Goal: Task Accomplishment & Management: Use online tool/utility

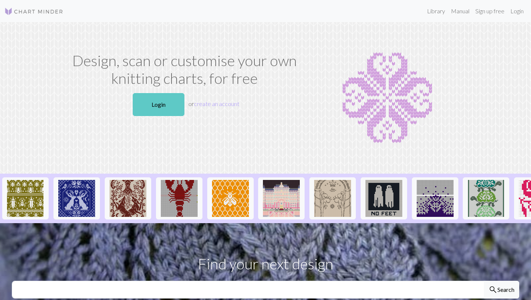
click at [166, 110] on link "Login" at bounding box center [159, 104] width 52 height 23
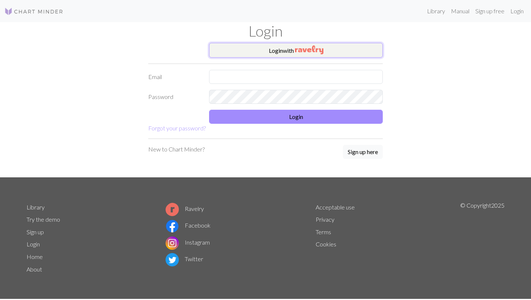
click at [248, 45] on button "Login with" at bounding box center [296, 50] width 174 height 15
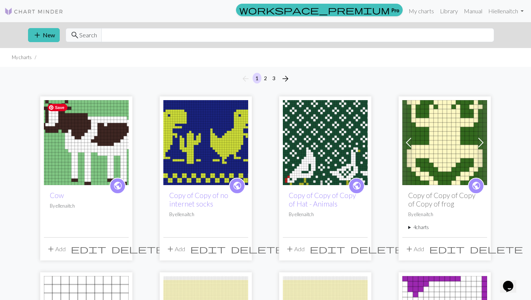
click at [86, 153] on img at bounding box center [86, 142] width 85 height 85
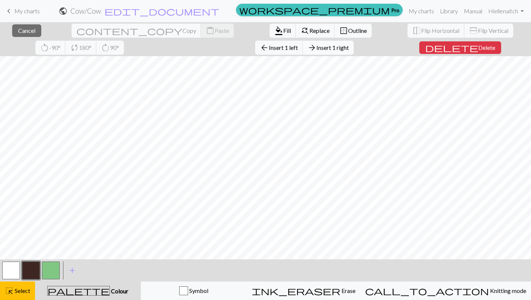
click at [317, 47] on span "Insert 1 right" at bounding box center [333, 47] width 32 height 7
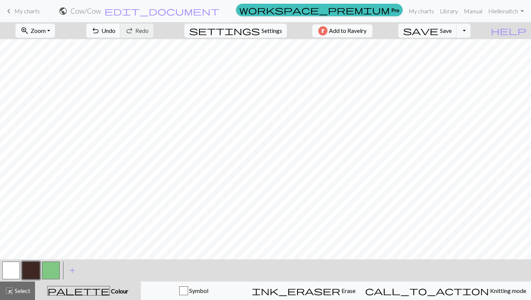
click at [54, 269] on button "button" at bounding box center [51, 270] width 18 height 18
click at [30, 269] on button "button" at bounding box center [31, 270] width 18 height 18
click at [16, 270] on button "button" at bounding box center [11, 270] width 18 height 18
click at [58, 266] on button "button" at bounding box center [51, 270] width 18 height 18
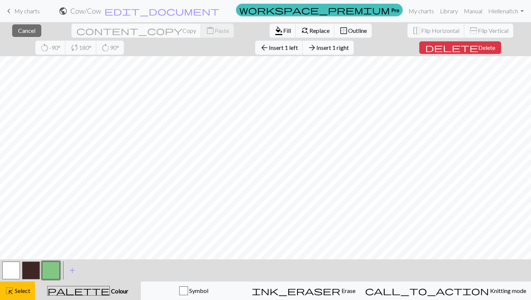
click at [303, 52] on button "arrow_forward Insert 1 right" at bounding box center [328, 48] width 51 height 14
click at [317, 47] on span "Insert 1 right" at bounding box center [333, 47] width 32 height 7
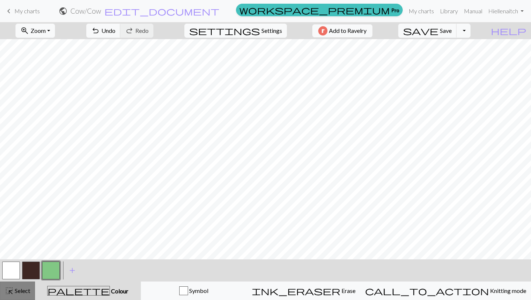
click at [26, 286] on div "highlight_alt Select Select" at bounding box center [17, 290] width 25 height 9
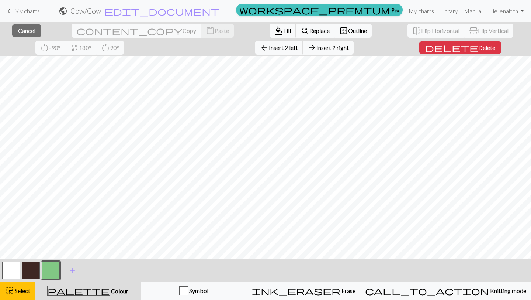
click at [53, 269] on button "button" at bounding box center [51, 270] width 18 height 18
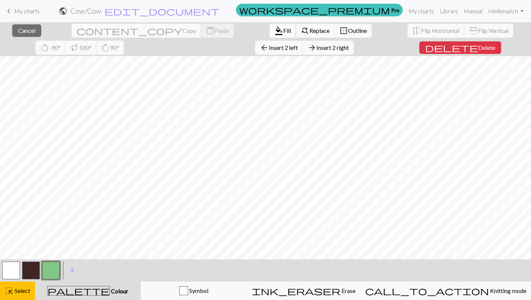
click at [275, 28] on span "format_color_fill" at bounding box center [279, 30] width 9 height 10
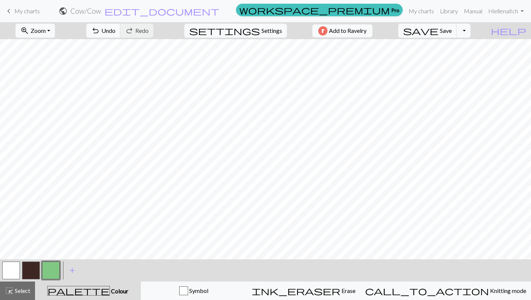
click at [13, 268] on button "button" at bounding box center [11, 270] width 18 height 18
click at [48, 267] on button "button" at bounding box center [51, 270] width 18 height 18
click at [17, 267] on button "button" at bounding box center [11, 270] width 18 height 18
click at [32, 272] on button "button" at bounding box center [31, 270] width 18 height 18
click at [52, 272] on button "button" at bounding box center [51, 270] width 18 height 18
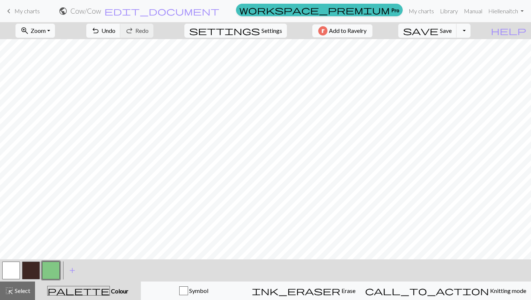
click at [49, 269] on button "button" at bounding box center [51, 270] width 18 height 18
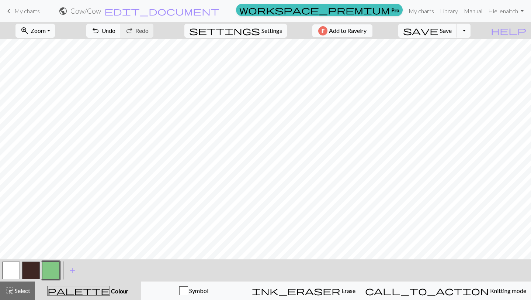
click at [16, 271] on button "button" at bounding box center [11, 270] width 18 height 18
click at [49, 272] on button "button" at bounding box center [51, 270] width 18 height 18
click at [15, 273] on button "button" at bounding box center [11, 270] width 18 height 18
click at [54, 270] on button "button" at bounding box center [51, 270] width 18 height 18
click at [10, 268] on button "button" at bounding box center [11, 270] width 18 height 18
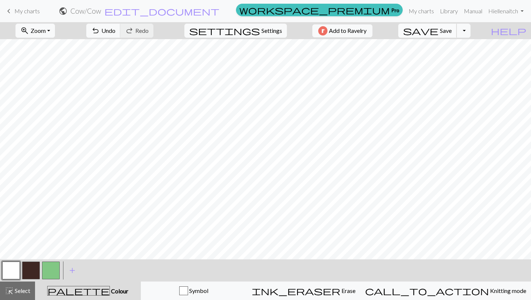
click at [452, 31] on span "Save" at bounding box center [446, 30] width 12 height 7
